Goal: Transaction & Acquisition: Purchase product/service

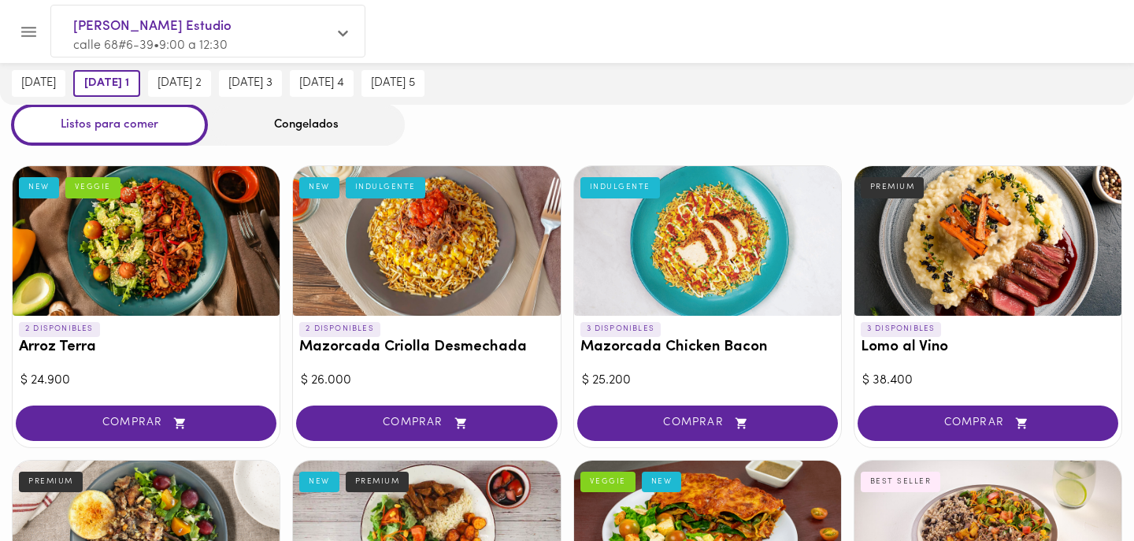
scroll to position [21, 0]
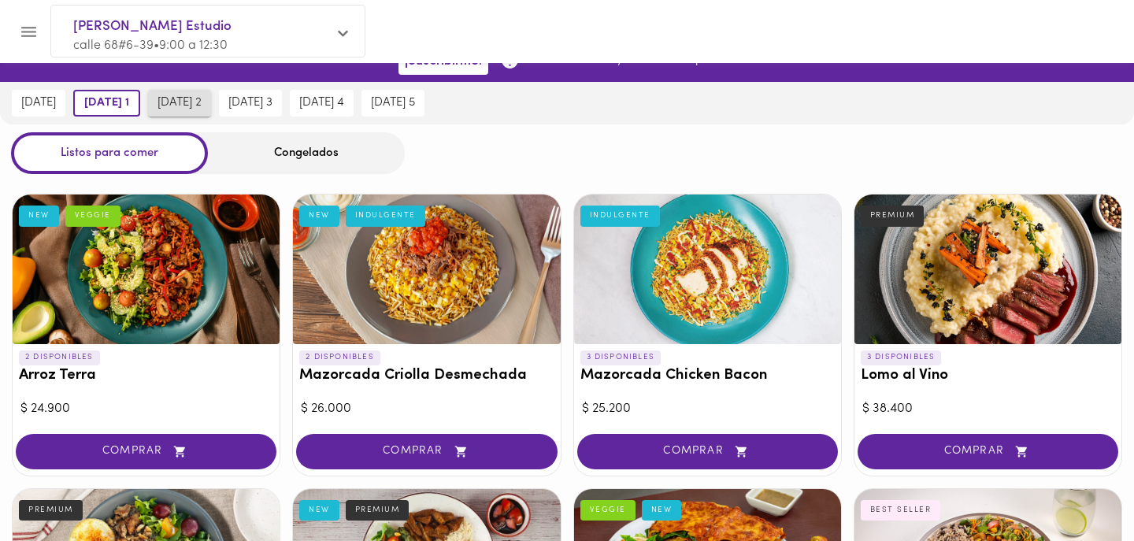
click at [202, 102] on span "[DATE] 2" at bounding box center [180, 103] width 44 height 14
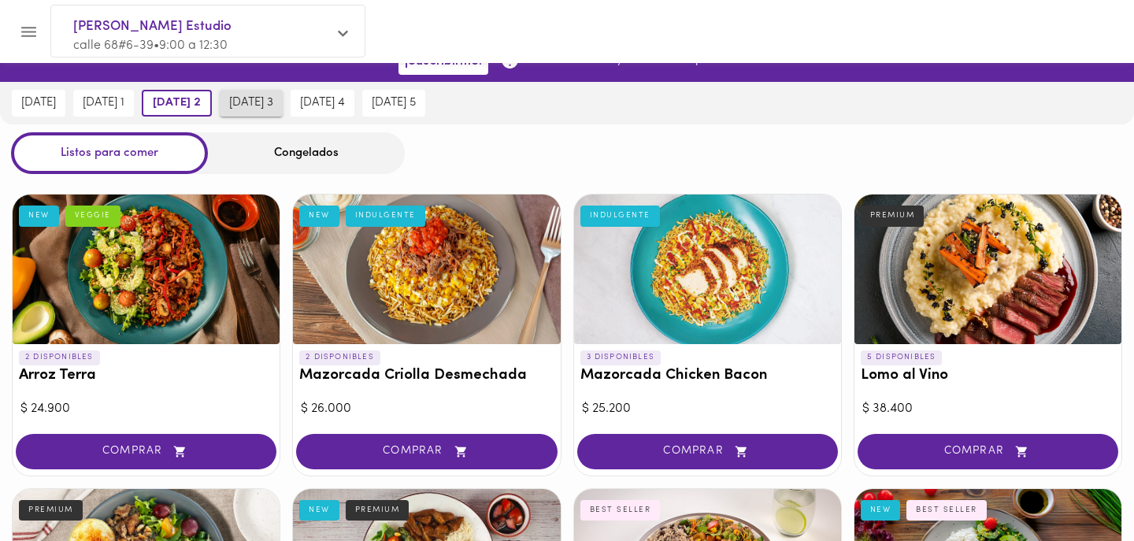
click at [270, 105] on span "[DATE] 3" at bounding box center [251, 103] width 44 height 14
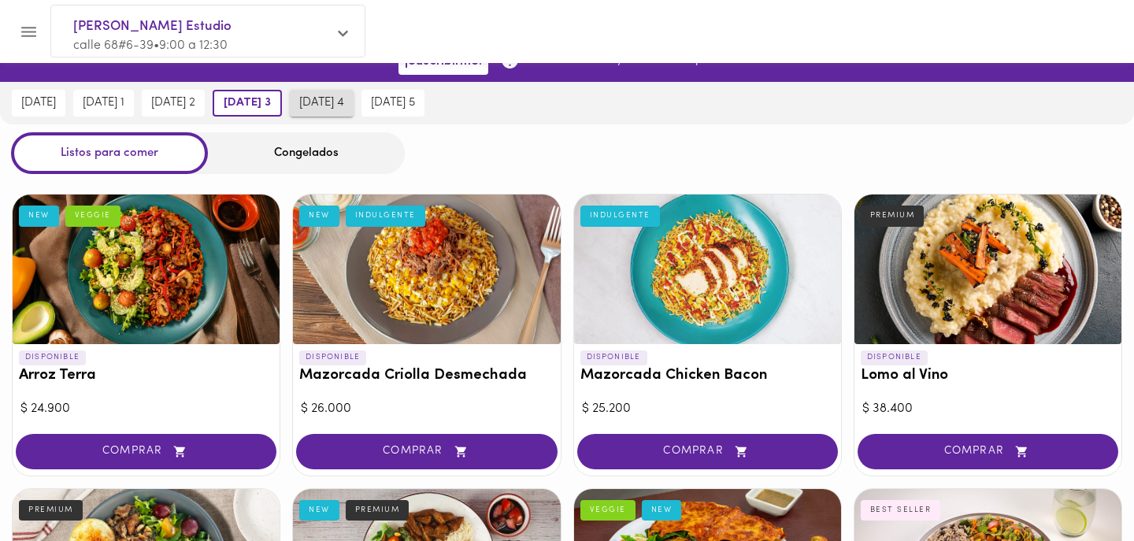
click at [344, 97] on span "[DATE] 4" at bounding box center [321, 103] width 45 height 14
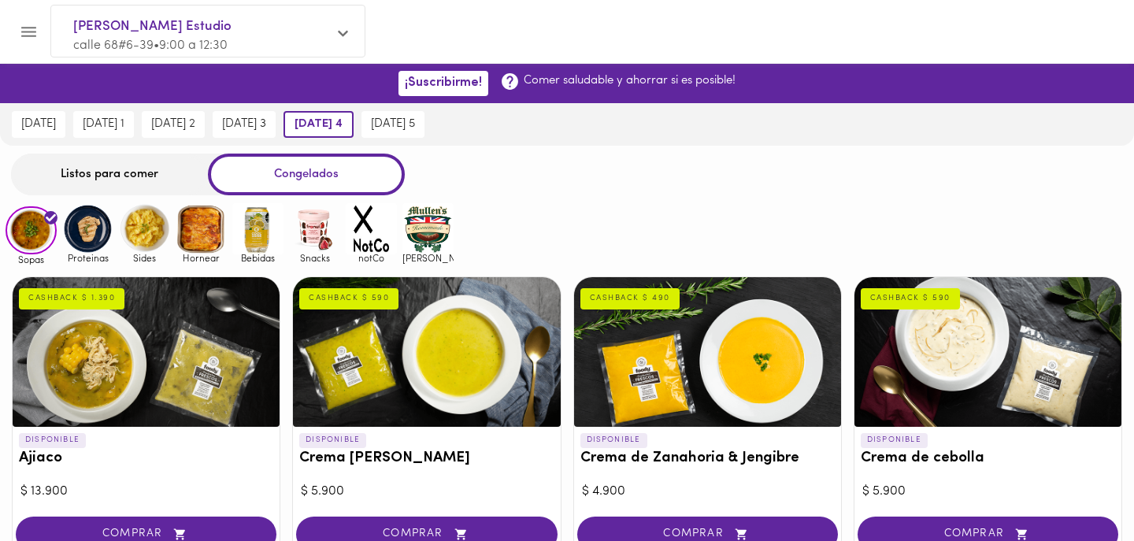
click at [173, 169] on div "Listos para comer" at bounding box center [109, 175] width 197 height 42
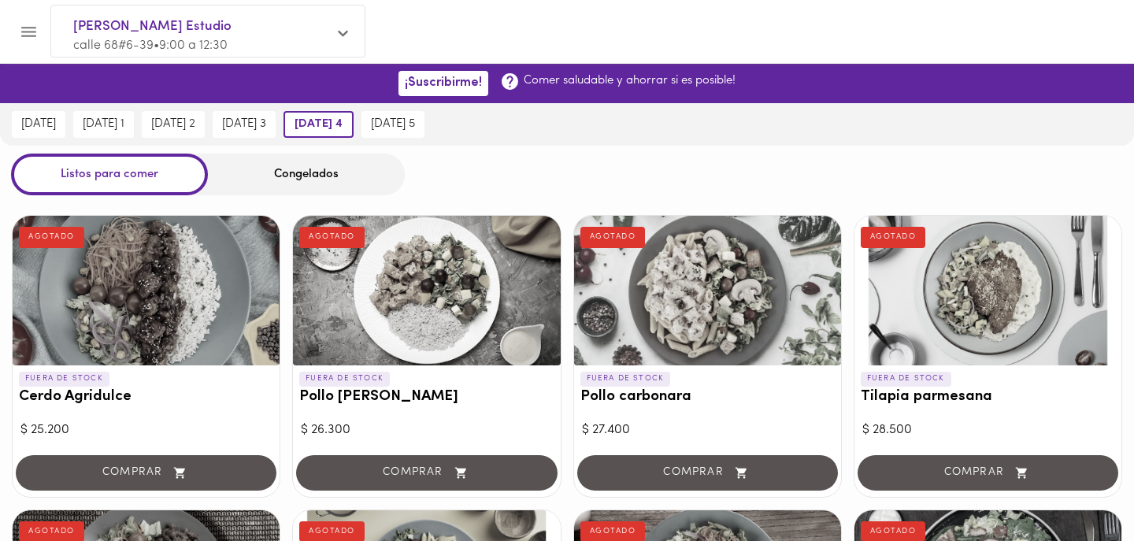
click at [122, 108] on div "[DATE] 1" at bounding box center [103, 124] width 69 height 43
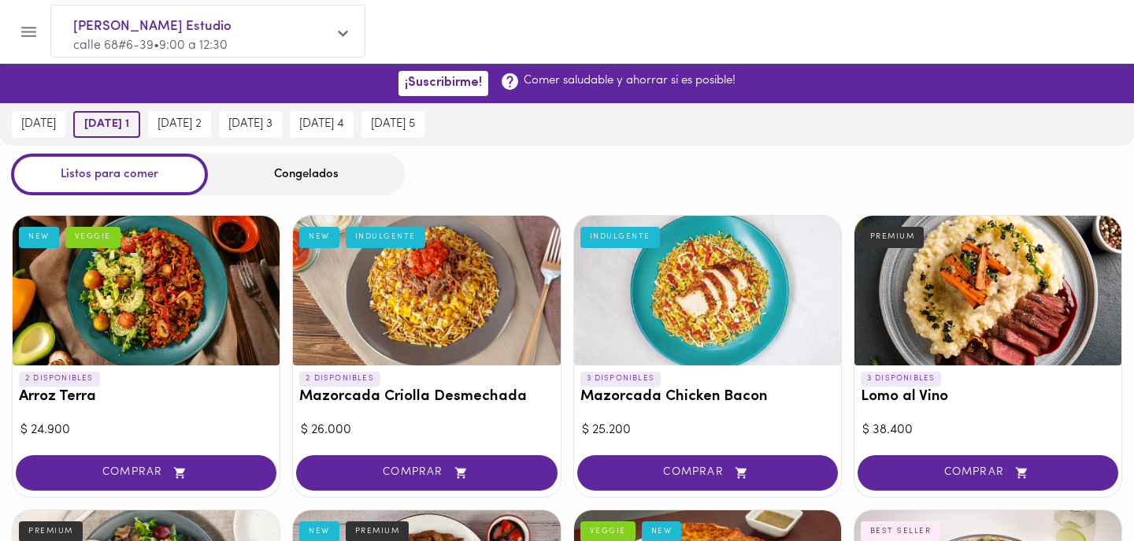
click at [114, 132] on button "[DATE] 1" at bounding box center [106, 124] width 67 height 27
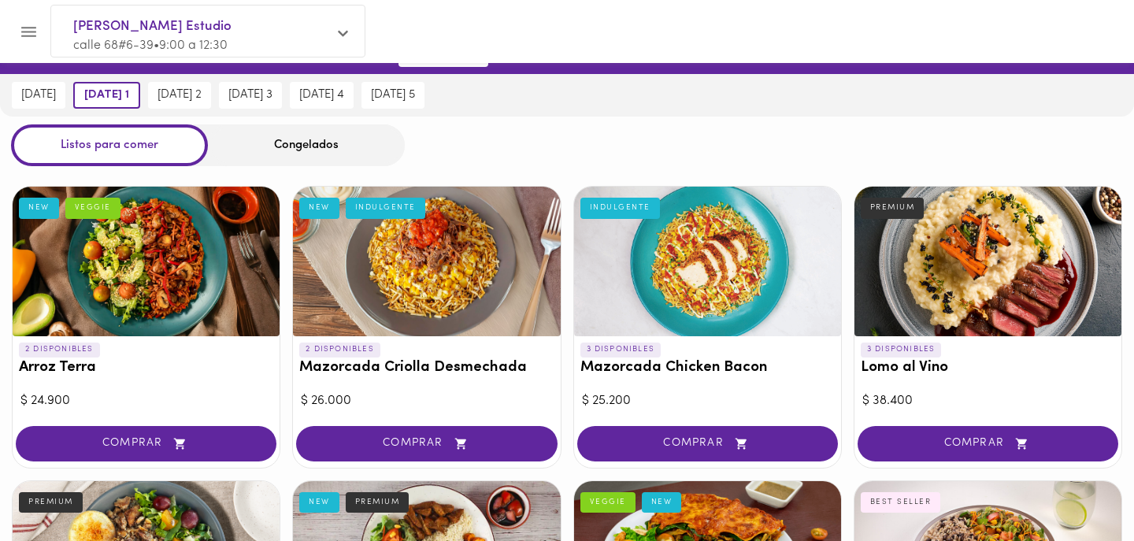
scroll to position [24, 0]
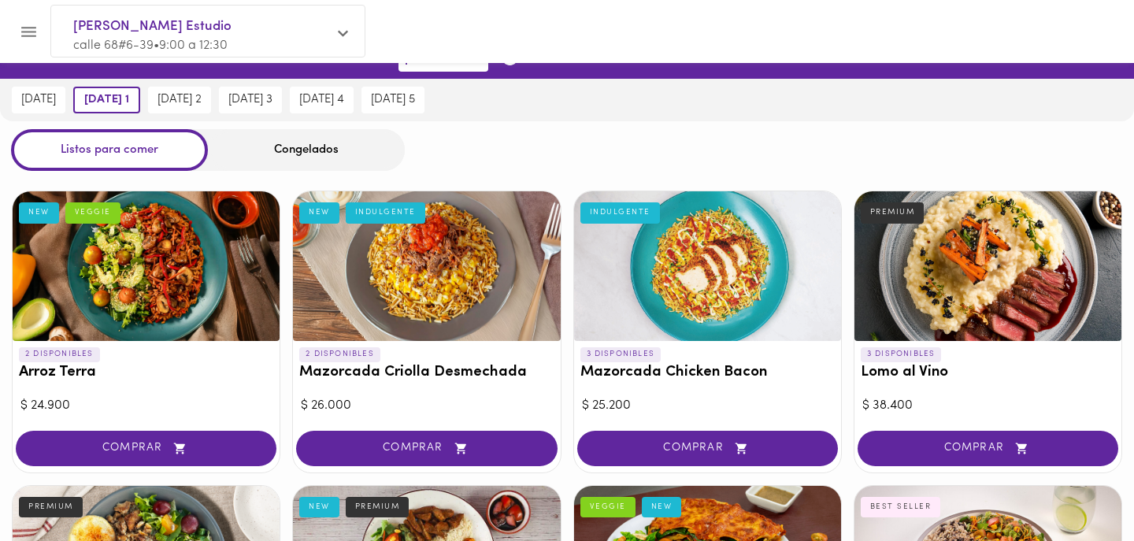
click at [691, 255] on div at bounding box center [707, 266] width 267 height 150
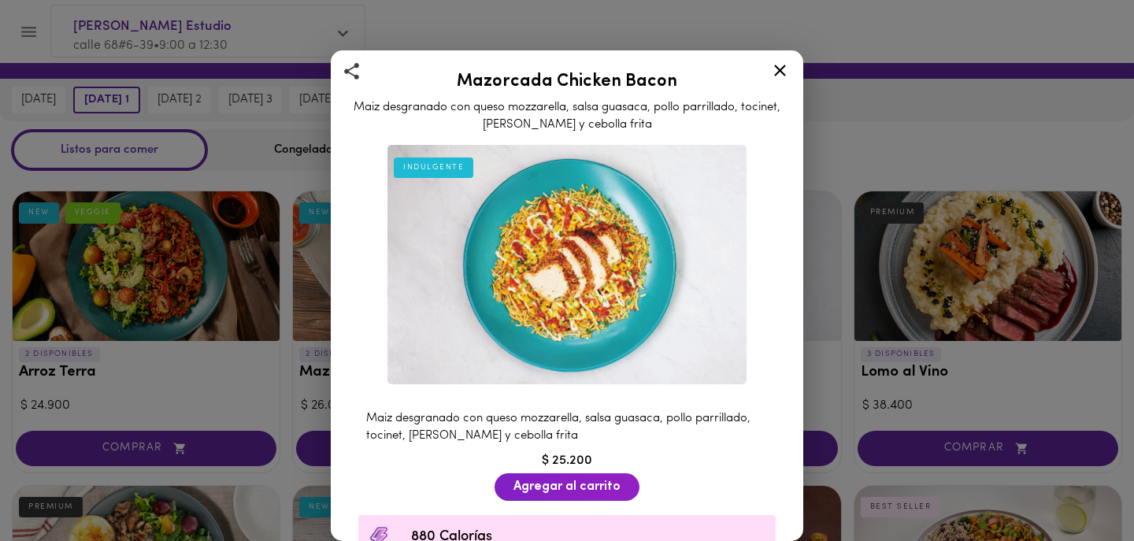
click at [782, 72] on icon at bounding box center [780, 71] width 12 height 12
